Goal: Check status: Check status

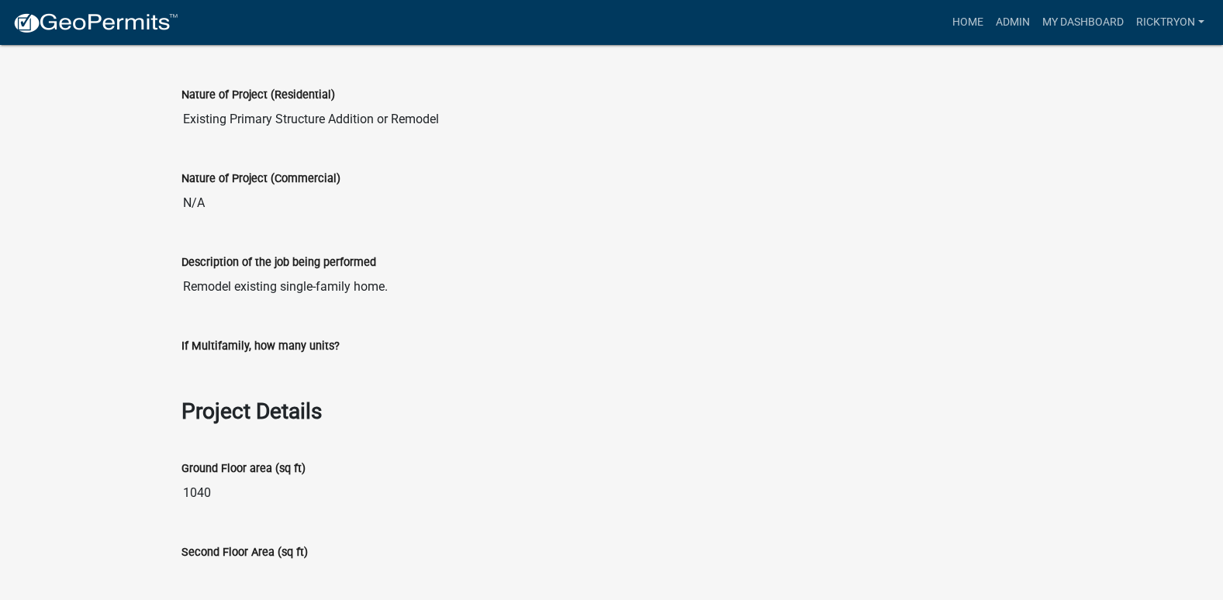
scroll to position [1009, 0]
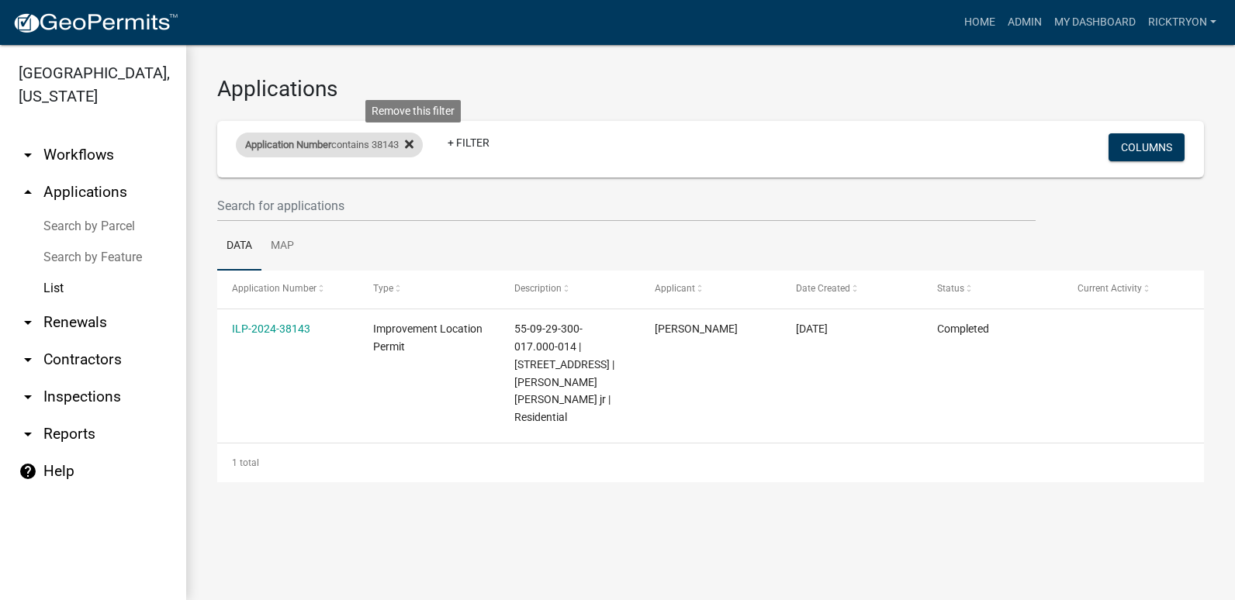
click at [410, 143] on fa-icon at bounding box center [406, 145] width 15 height 25
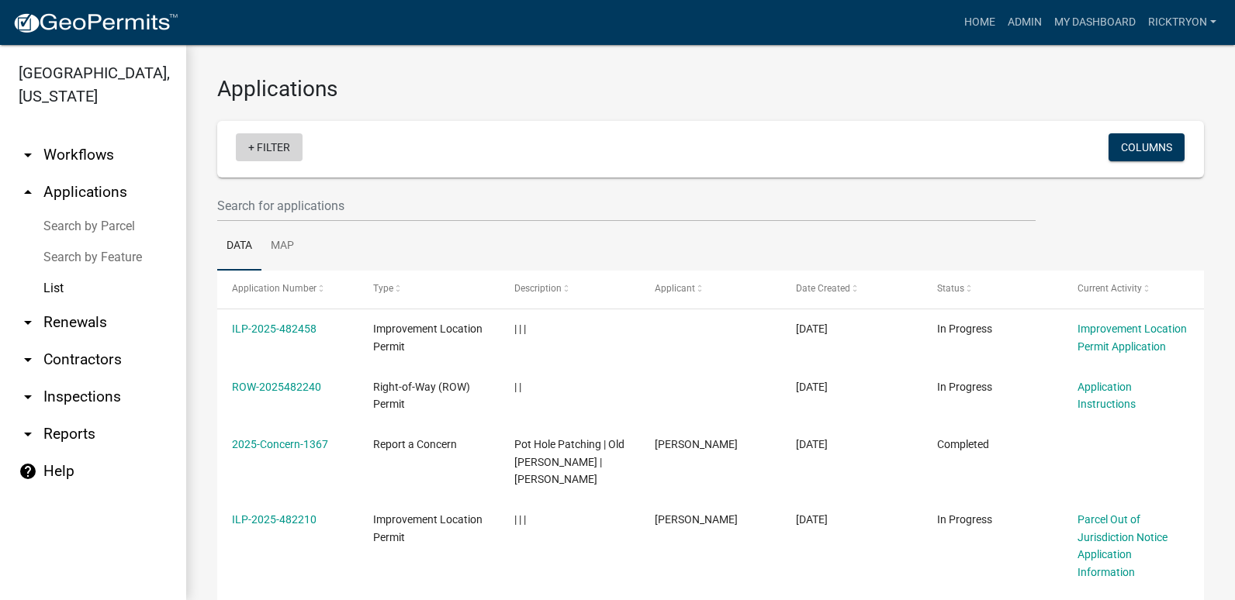
click at [259, 147] on link "+ Filter" at bounding box center [269, 147] width 67 height 28
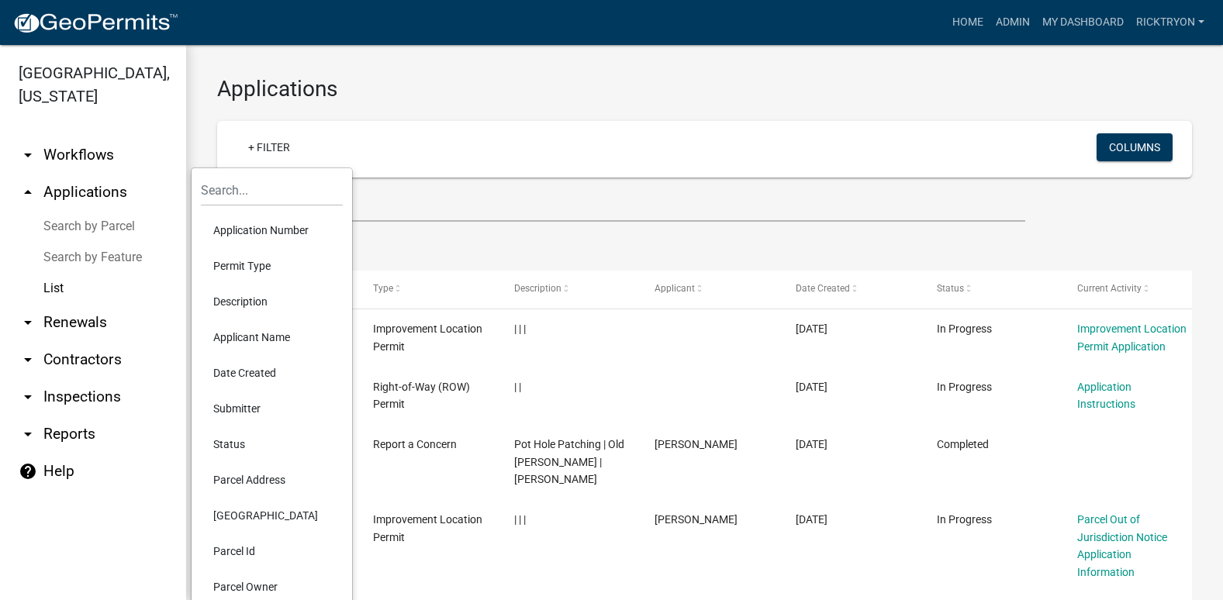
click at [261, 227] on li "Application Number" at bounding box center [272, 231] width 142 height 36
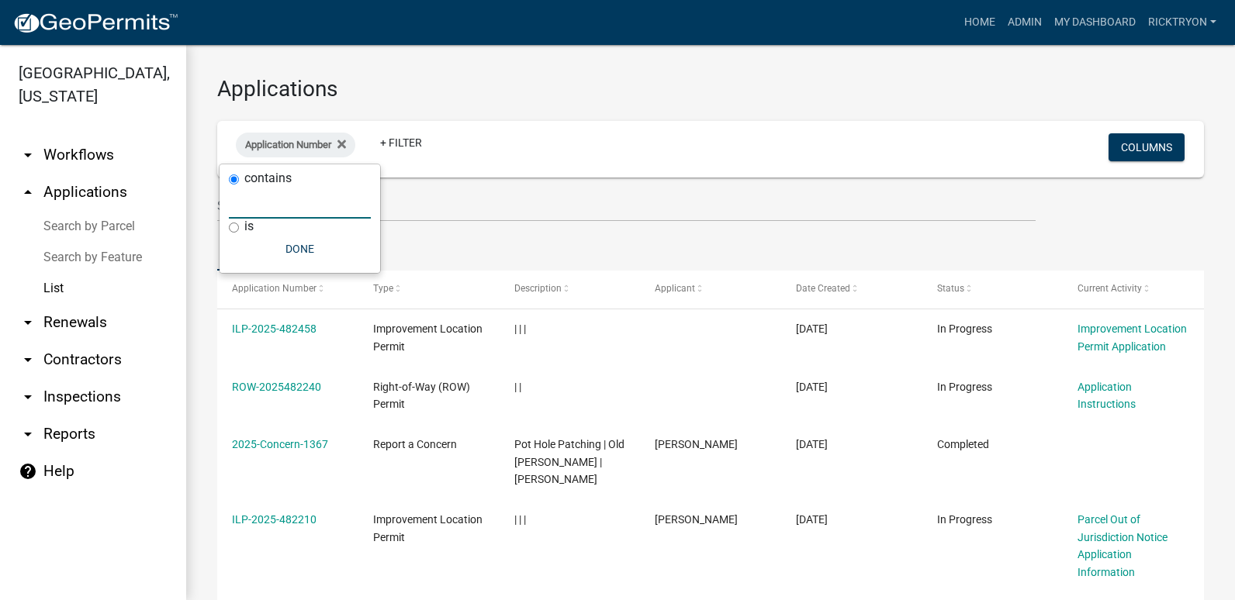
click at [265, 202] on input "text" at bounding box center [300, 203] width 142 height 32
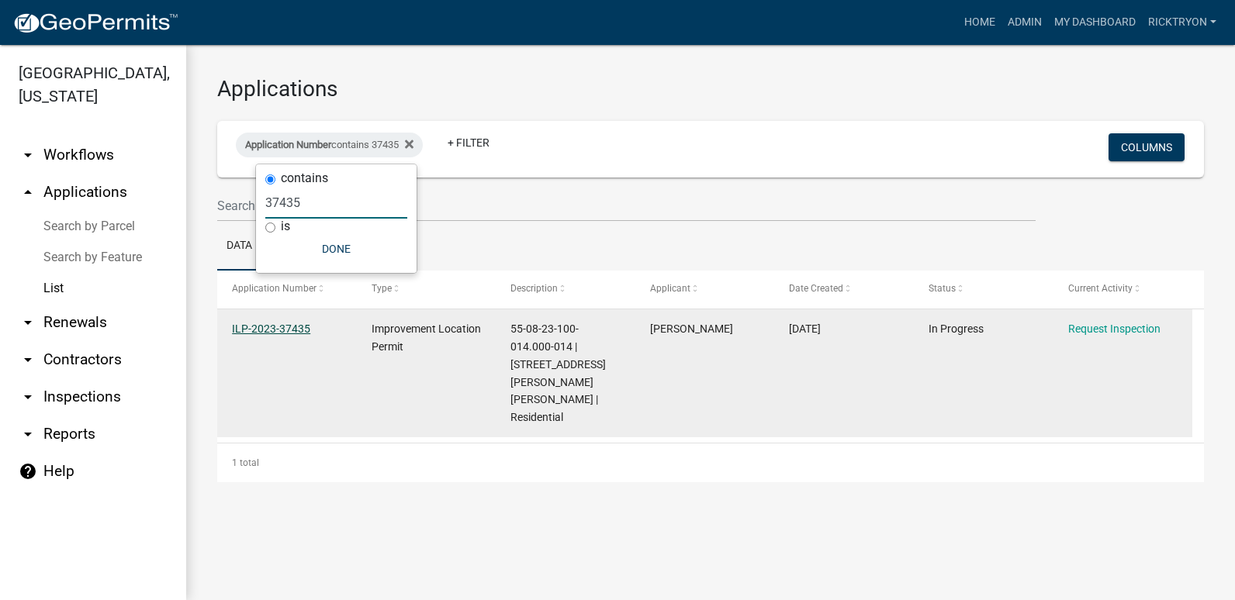
type input "37435"
click at [253, 327] on link "ILP-2023-37435" at bounding box center [271, 329] width 78 height 12
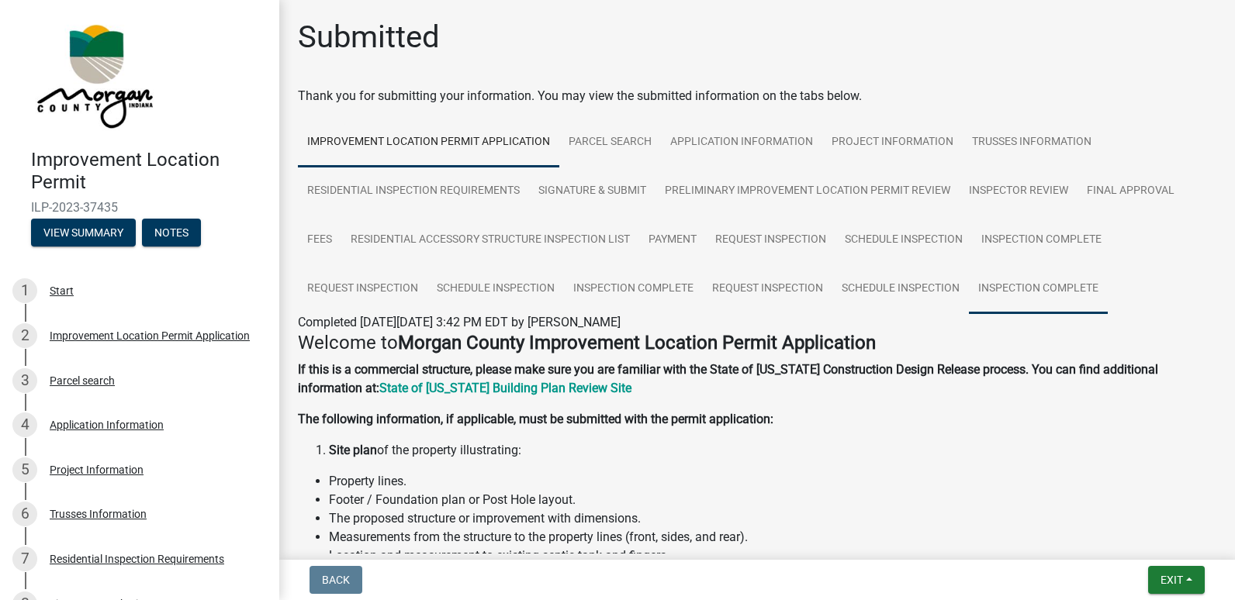
click at [1018, 280] on link "Inspection Complete" at bounding box center [1038, 290] width 139 height 50
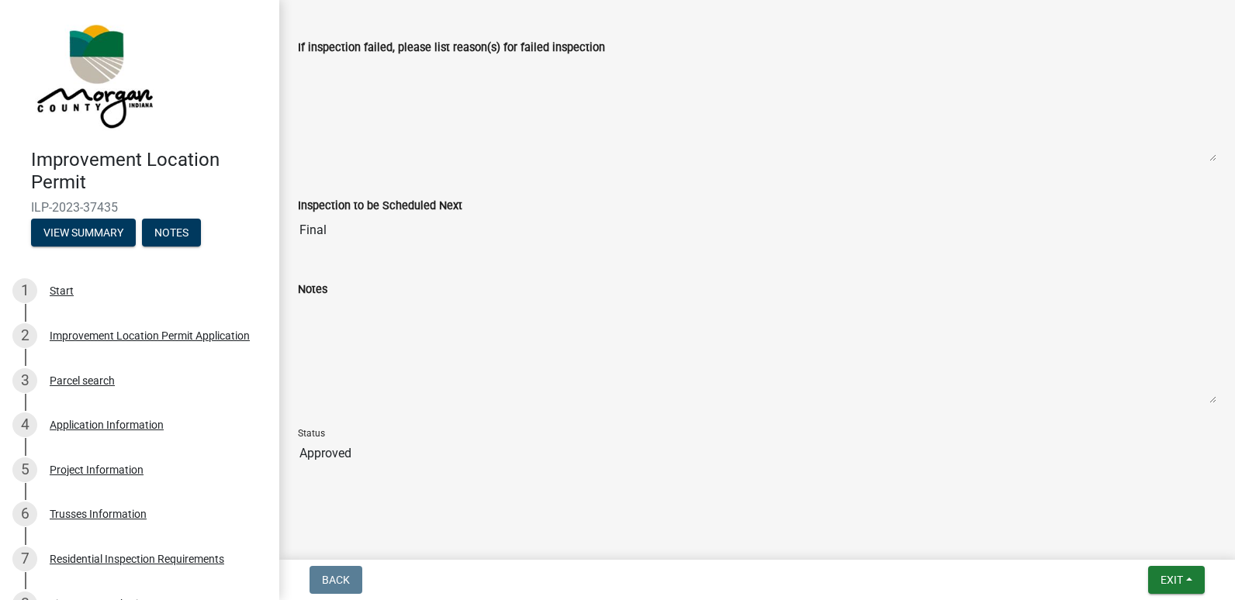
scroll to position [636, 0]
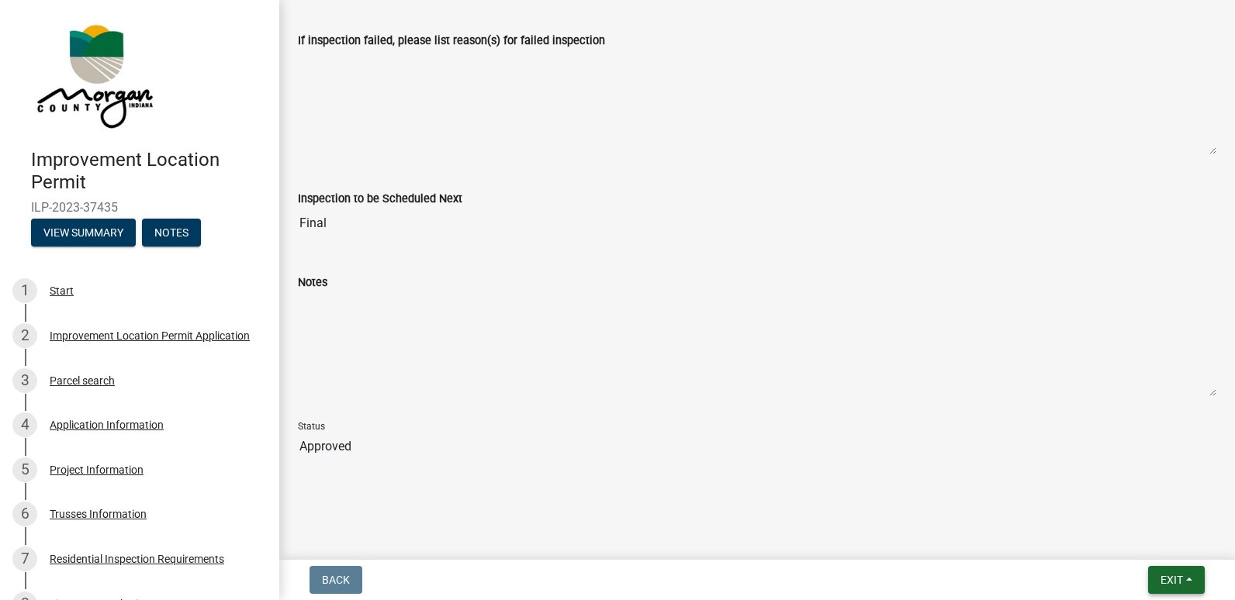
click at [1183, 580] on span "Exit" at bounding box center [1172, 580] width 22 height 12
click at [1133, 541] on button "Save & Exit" at bounding box center [1143, 539] width 124 height 37
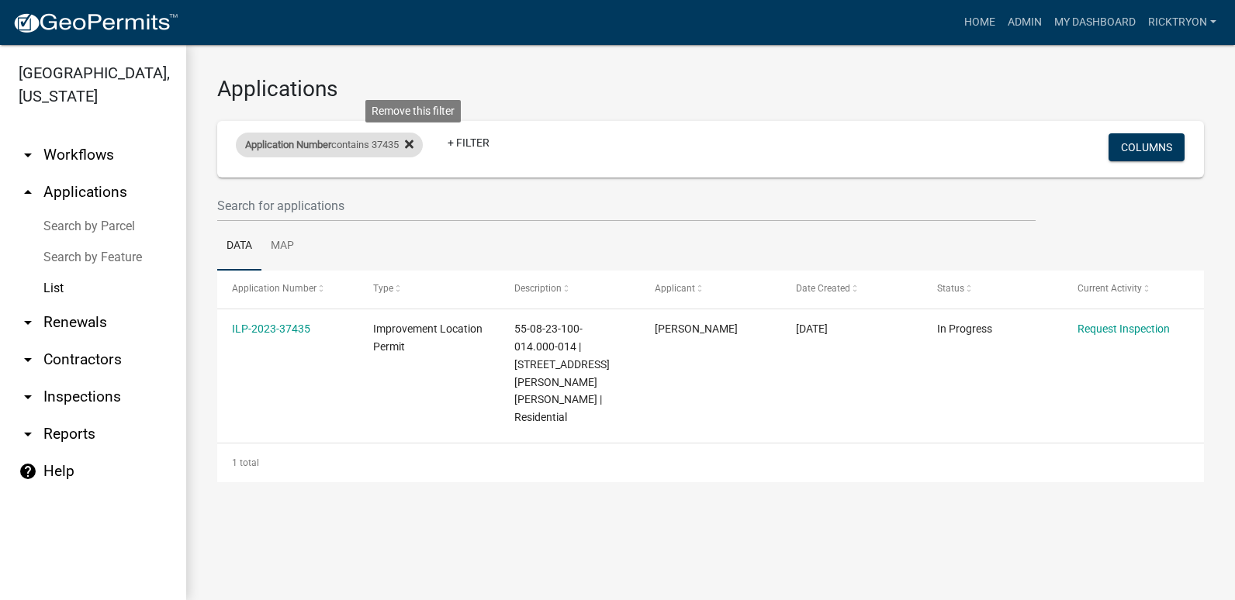
click at [413, 142] on icon at bounding box center [409, 144] width 9 height 9
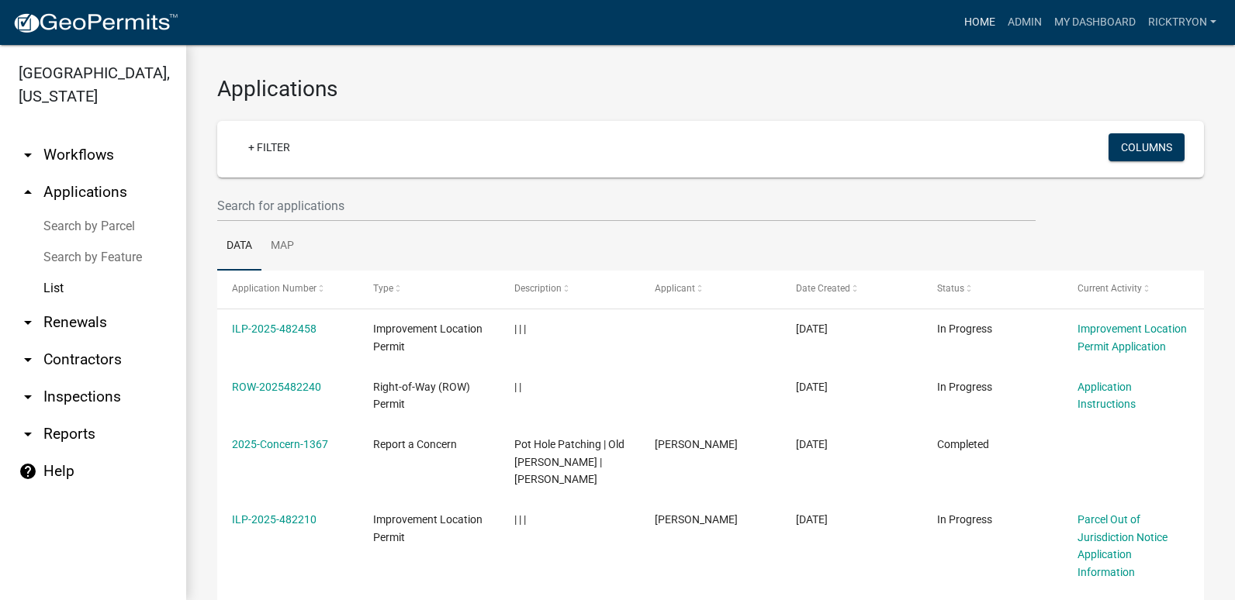
click at [964, 17] on link "Home" at bounding box center [979, 22] width 43 height 29
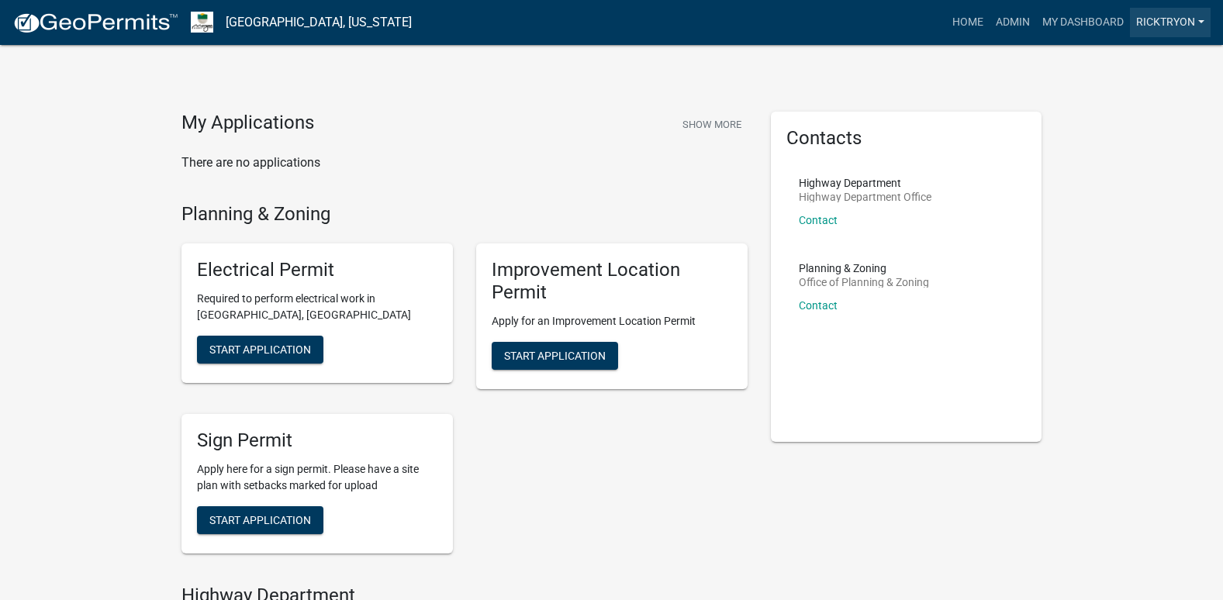
click at [1168, 16] on link "ricktryon" at bounding box center [1170, 22] width 81 height 29
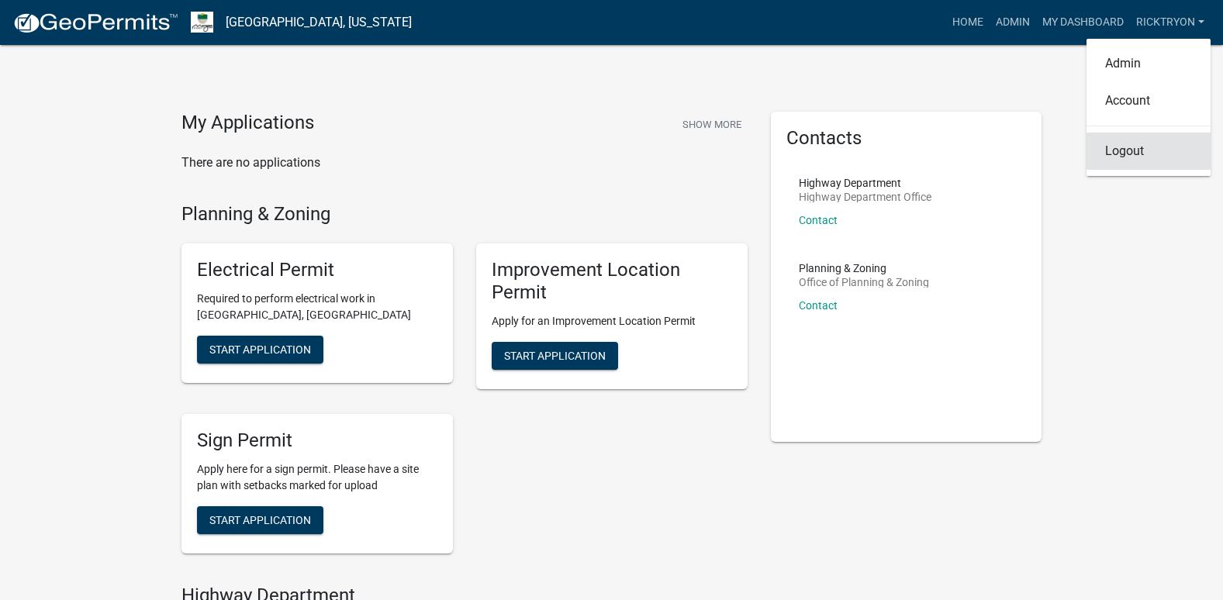
click at [1140, 153] on link "Logout" at bounding box center [1149, 151] width 124 height 37
